Goal: Find contact information

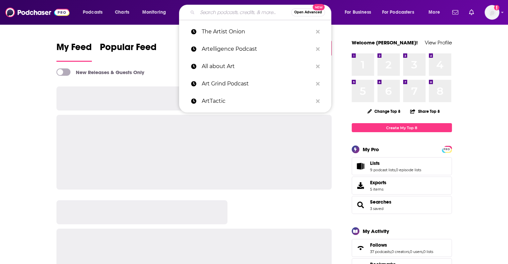
click at [207, 14] on input "Search podcasts, credits, & more..." at bounding box center [244, 12] width 94 height 11
paste input "The Biggest Table"
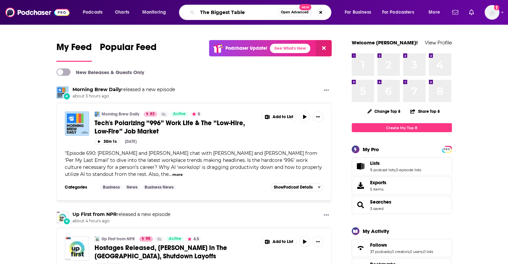
type input "The Biggest Table"
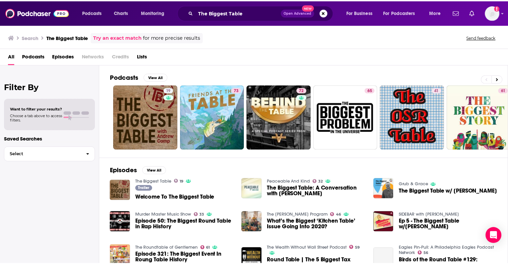
scroll to position [16, 0]
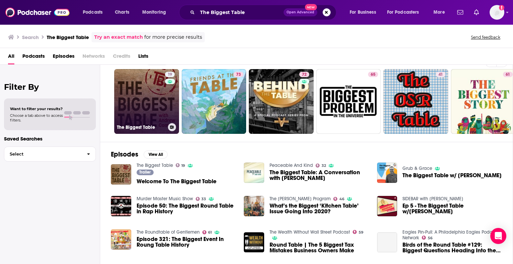
click at [129, 102] on link "19 The Biggest Table" at bounding box center [146, 101] width 65 height 65
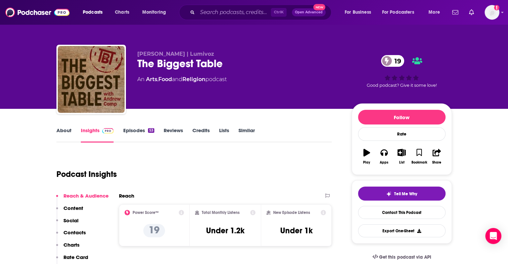
scroll to position [51, 0]
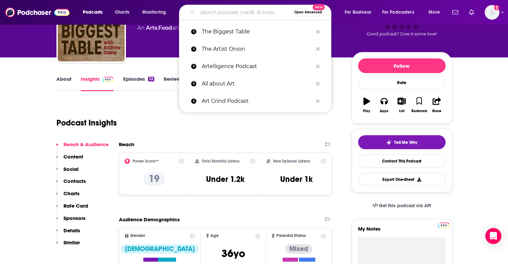
click at [218, 16] on input "Search podcasts, credits, & more..." at bounding box center [244, 12] width 94 height 11
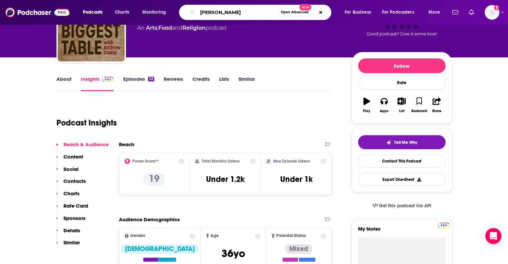
type input "[PERSON_NAME]"
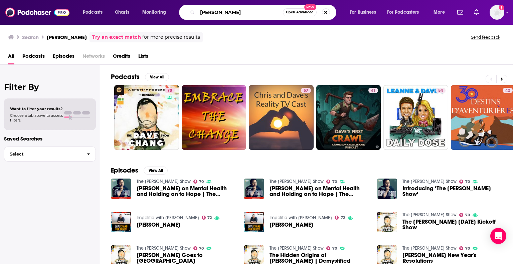
click at [208, 8] on input "[PERSON_NAME]" at bounding box center [239, 12] width 85 height 11
click at [209, 8] on input "[PERSON_NAME]" at bounding box center [239, 12] width 85 height 11
paste input "[PERSON_NAME]"
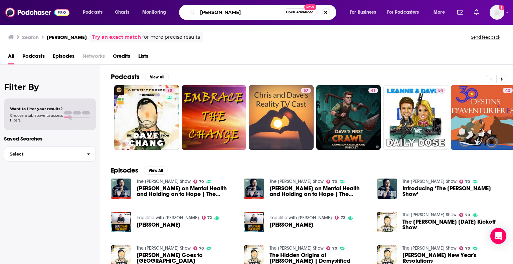
click at [211, 12] on input "[PERSON_NAME]" at bounding box center [239, 12] width 85 height 11
paste input "FAST POLITICS"
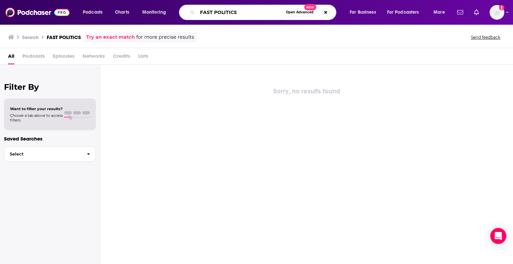
click at [261, 13] on input "FAST POLITICS" at bounding box center [239, 12] width 85 height 11
drag, startPoint x: 211, startPoint y: 12, endPoint x: 181, endPoint y: 14, distance: 30.1
click at [181, 14] on div "FAST POLITICS Open Advanced New" at bounding box center [257, 12] width 157 height 15
type input "FAST POLITICS"
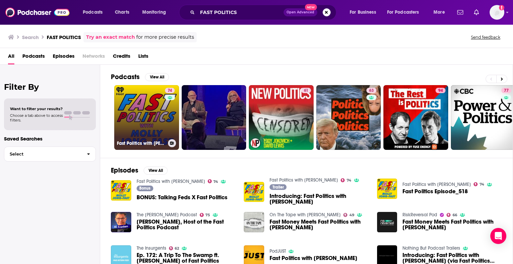
click at [136, 116] on link "74 Fast Politics with [PERSON_NAME]" at bounding box center [146, 117] width 65 height 65
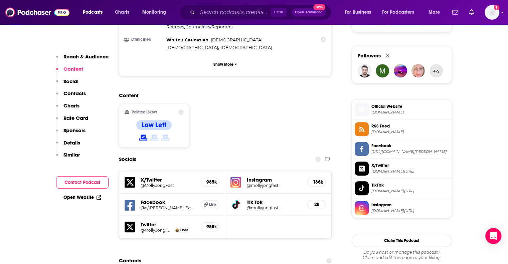
scroll to position [649, 0]
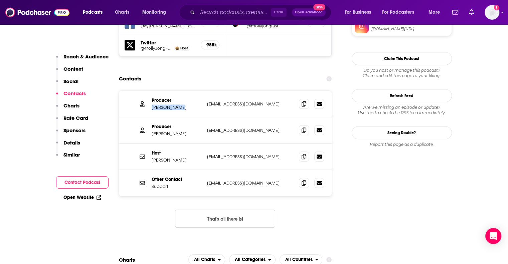
drag, startPoint x: 181, startPoint y: 75, endPoint x: 151, endPoint y: 75, distance: 30.4
click at [151, 91] on div "Producer [PERSON_NAME] [EMAIL_ADDRESS][DOMAIN_NAME] [EMAIL_ADDRESS][DOMAIN_NAME]" at bounding box center [225, 104] width 213 height 26
copy p "[PERSON_NAME]"
click at [303, 153] on icon at bounding box center [303, 155] width 5 height 5
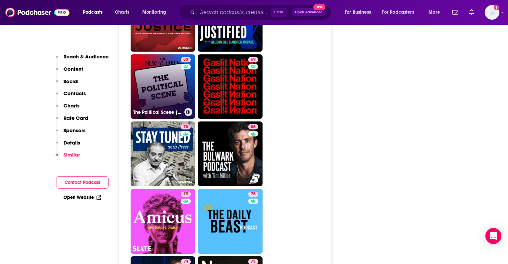
scroll to position [2053, 0]
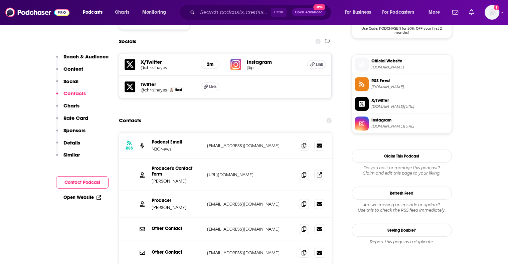
scroll to position [582, 0]
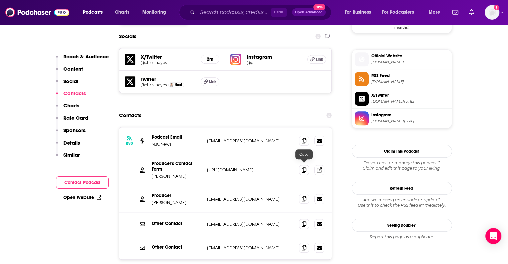
click at [303, 196] on icon at bounding box center [303, 198] width 5 height 5
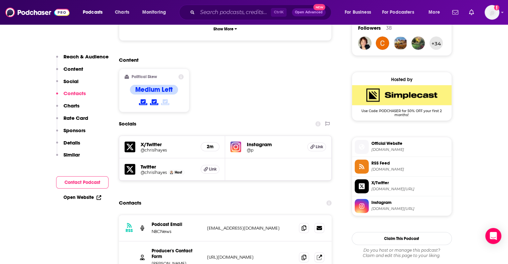
scroll to position [494, 0]
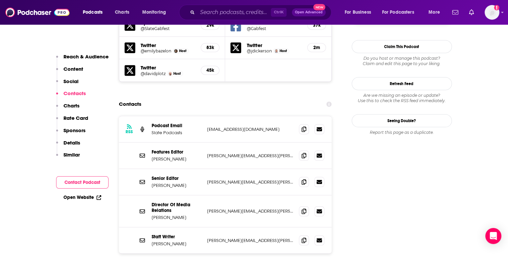
scroll to position [622, 0]
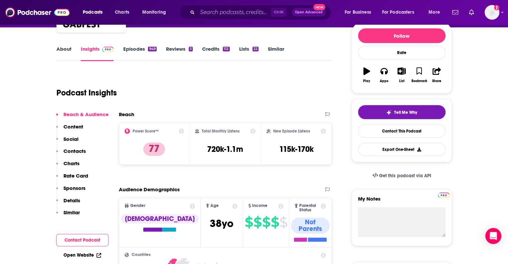
scroll to position [0, 0]
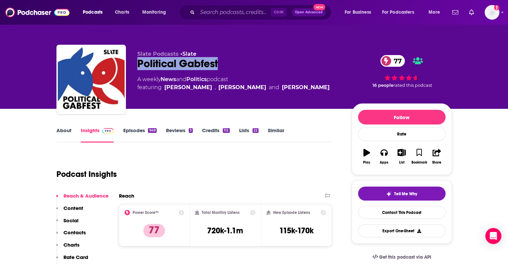
drag, startPoint x: 234, startPoint y: 64, endPoint x: 137, endPoint y: 62, distance: 96.5
click at [137, 62] on div "Political Gabfest 77" at bounding box center [239, 63] width 204 height 13
copy h2 "Political Gabfest"
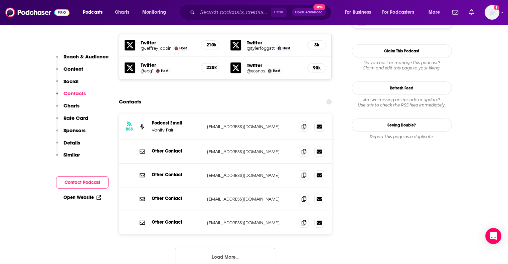
scroll to position [583, 0]
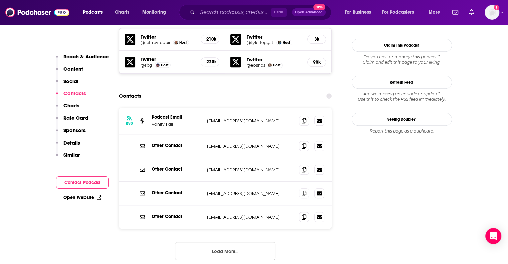
click at [216, 242] on button "Load More..." at bounding box center [225, 251] width 100 height 18
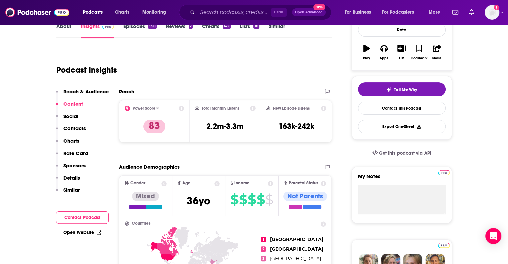
scroll to position [0, 0]
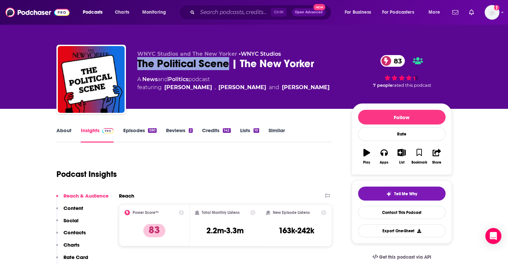
drag, startPoint x: 135, startPoint y: 62, endPoint x: 227, endPoint y: 61, distance: 91.8
click at [227, 61] on div "WNYC Studios and The New Yorker • WNYC Studios The Political Scene | The New Yo…" at bounding box center [253, 81] width 395 height 72
copy h2 "The Political Scene"
